Goal: Information Seeking & Learning: Understand process/instructions

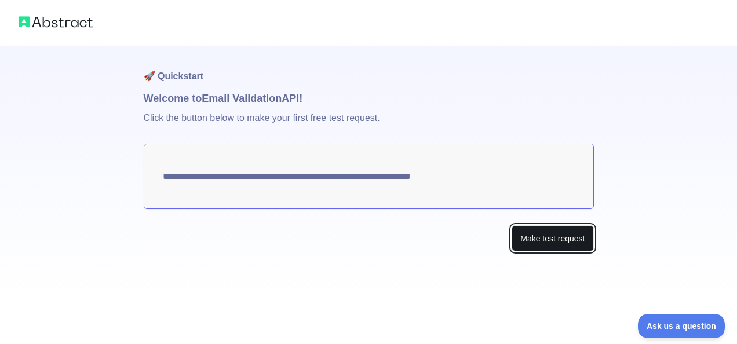
click at [546, 239] on button "Make test request" at bounding box center [552, 238] width 82 height 26
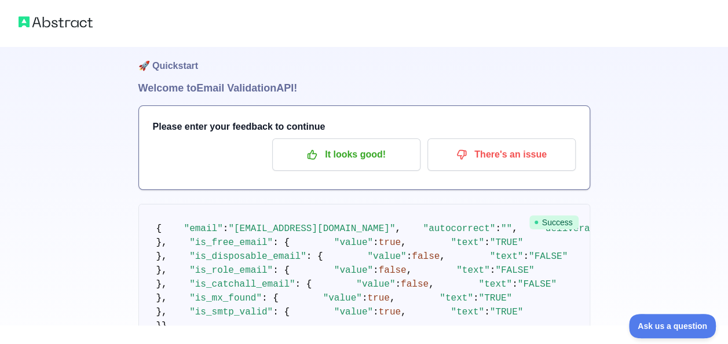
scroll to position [9, 0]
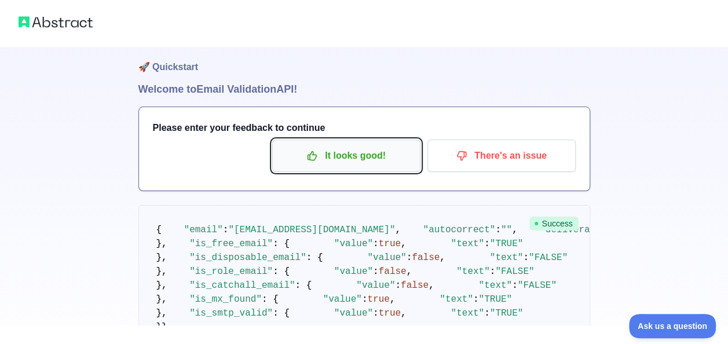
click at [375, 163] on p "It looks good!" at bounding box center [346, 156] width 131 height 20
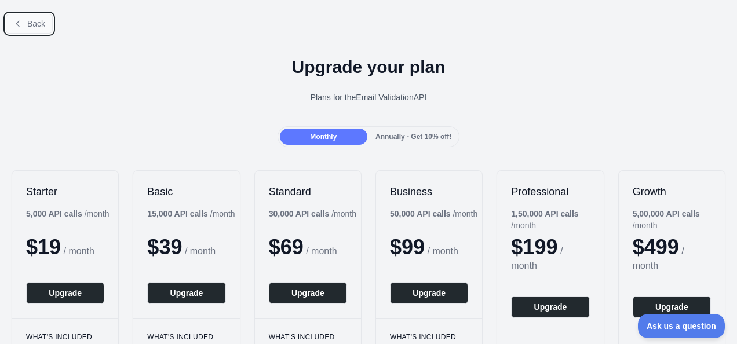
click at [30, 30] on button "Back" at bounding box center [29, 24] width 47 height 20
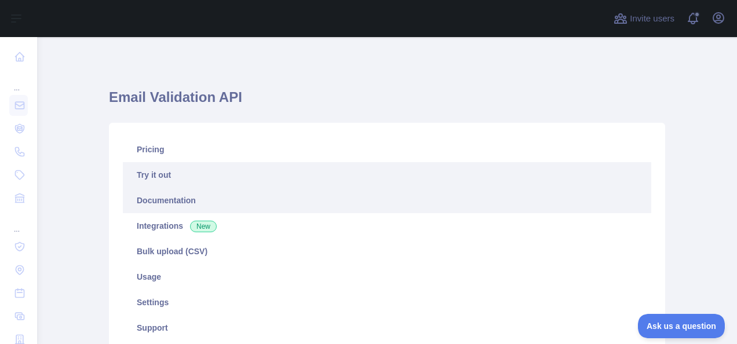
click at [173, 201] on link "Documentation" at bounding box center [387, 200] width 528 height 25
